Goal: Information Seeking & Learning: Learn about a topic

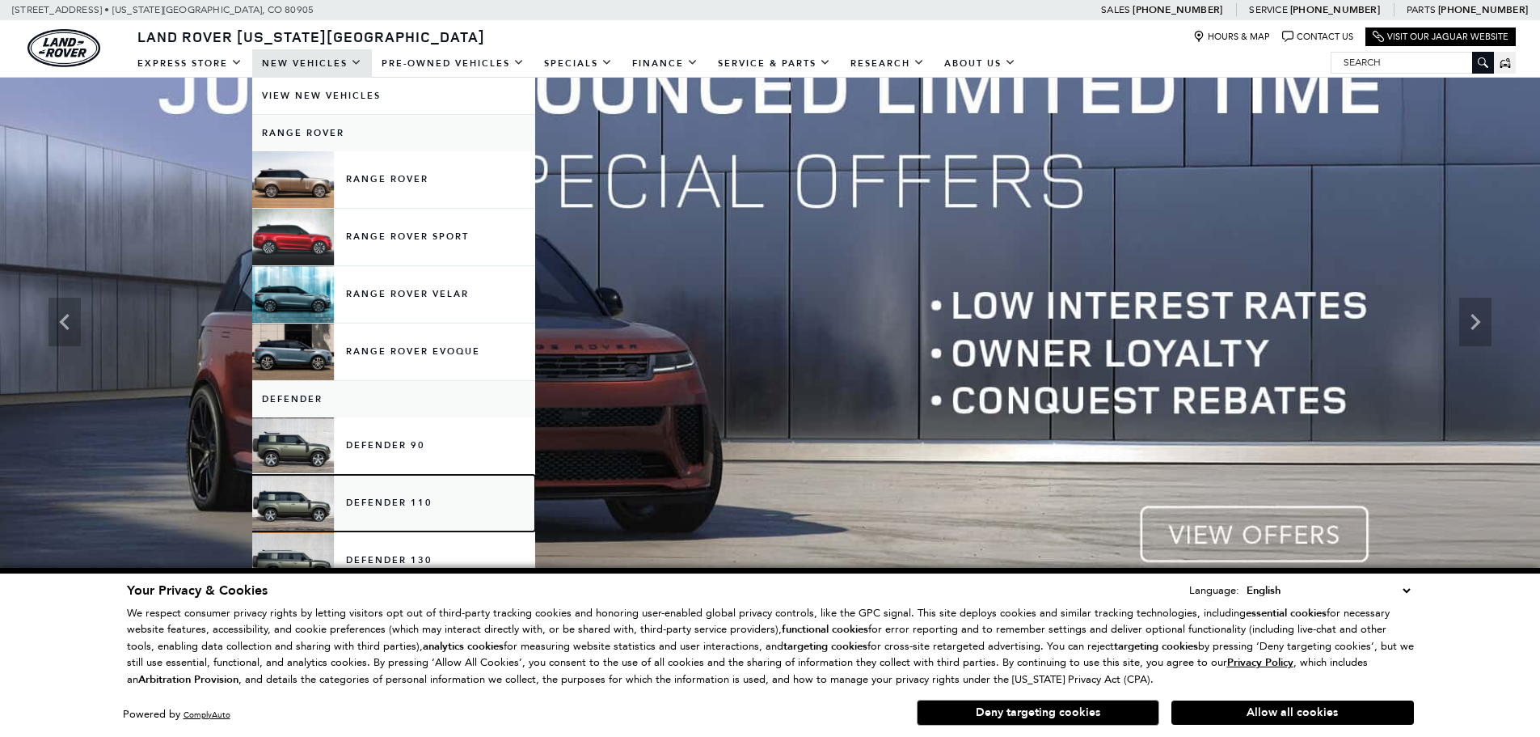
click at [386, 492] on link "Defender 110" at bounding box center [393, 503] width 283 height 57
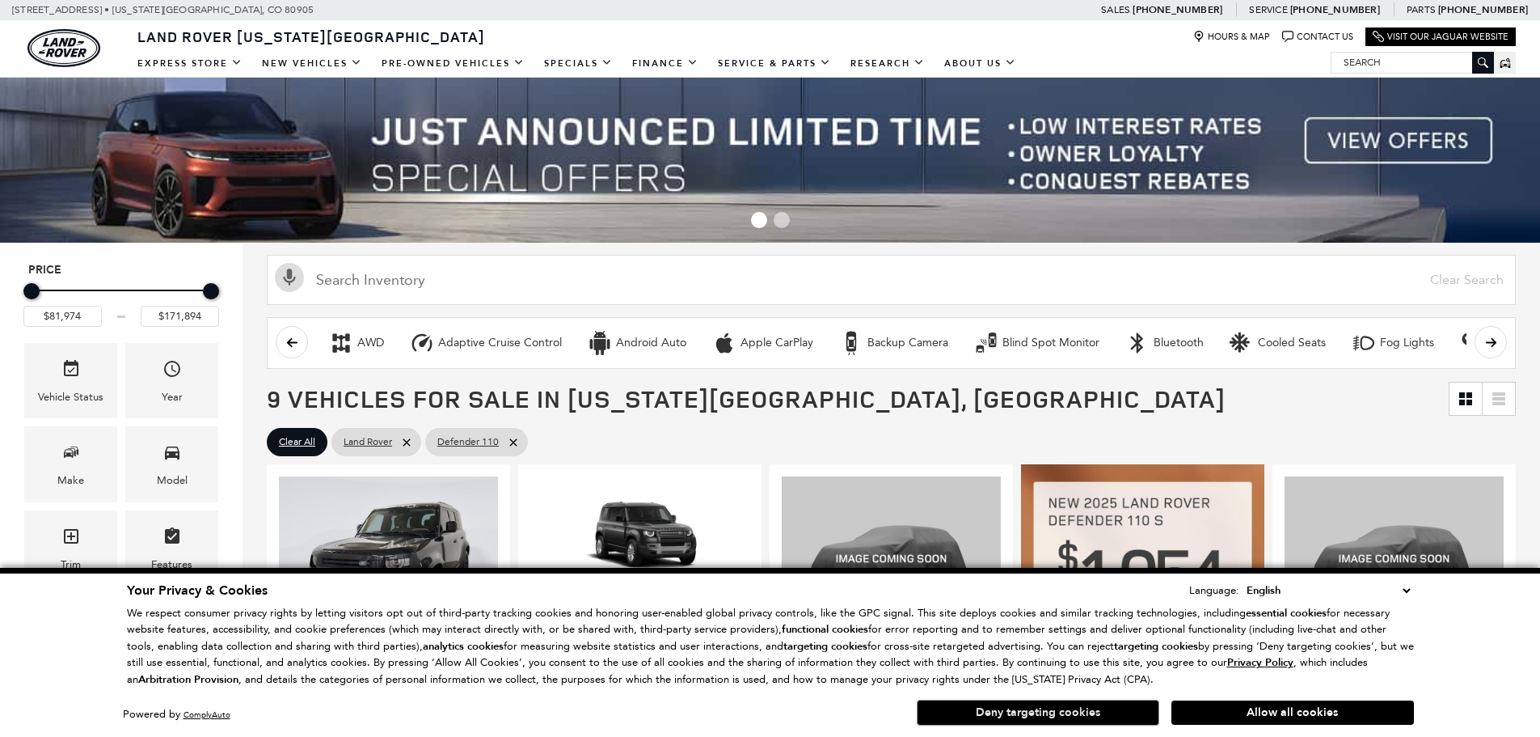
click at [1026, 716] on button "Deny targeting cookies" at bounding box center [1038, 712] width 243 height 26
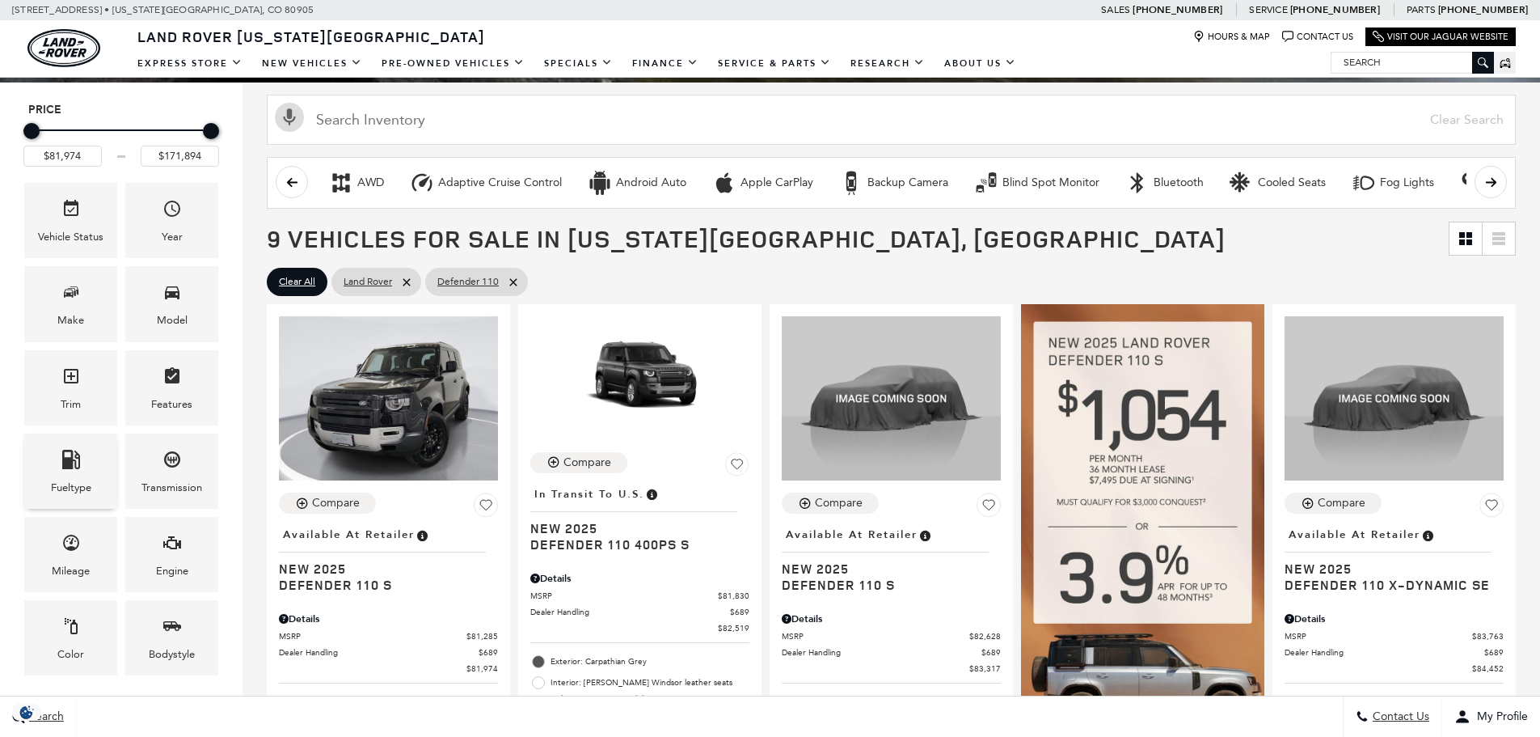
scroll to position [162, 0]
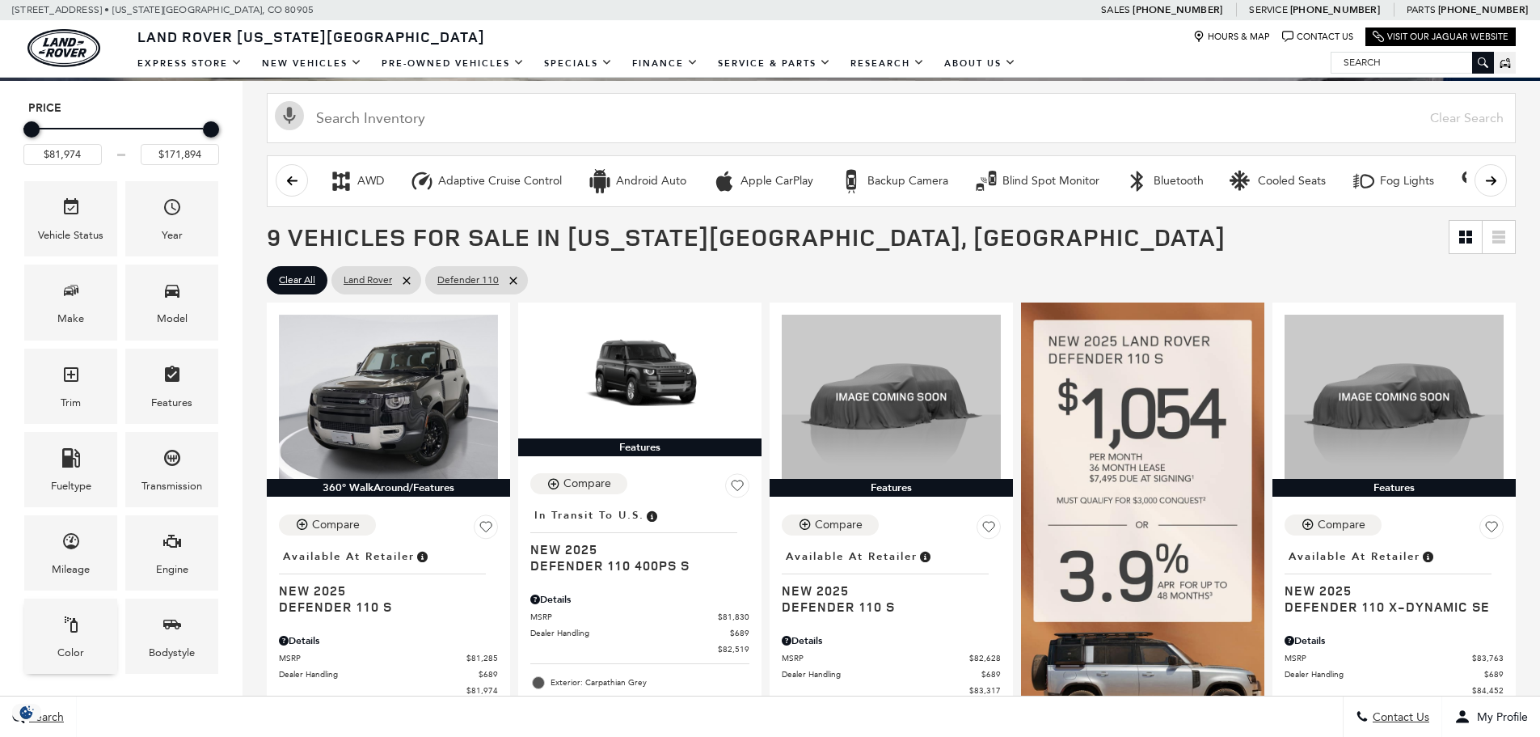
click at [85, 649] on div "Color" at bounding box center [70, 635] width 93 height 75
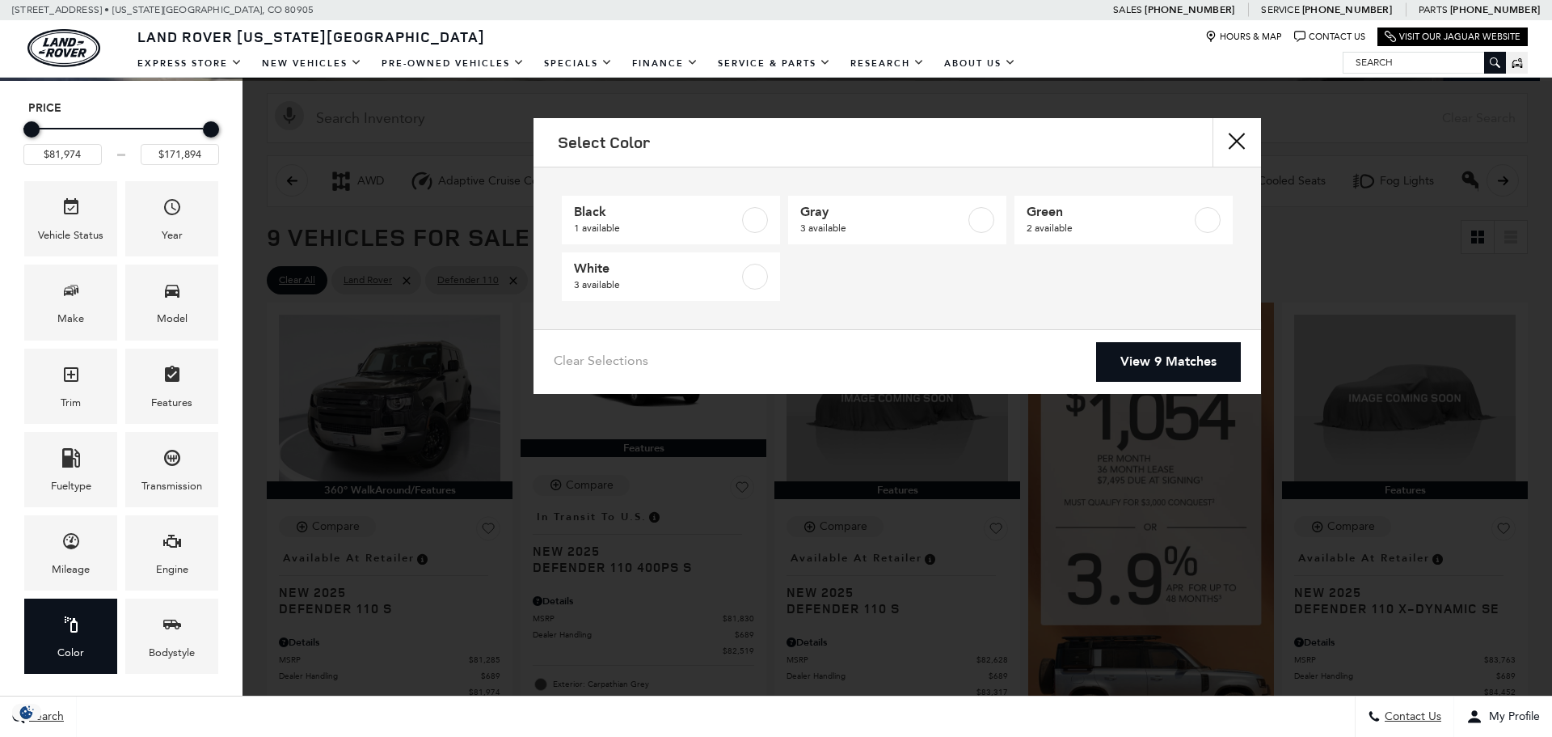
click at [372, 372] on div "Select Color Black 1 available Gray 3 available Green 2 available White 3 avail…" at bounding box center [898, 256] width 1310 height 276
